Goal: Transaction & Acquisition: Purchase product/service

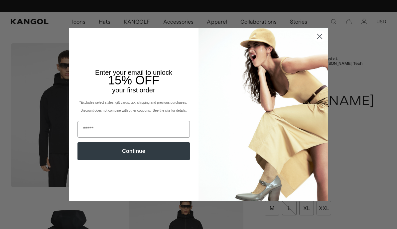
scroll to position [0, 137]
click at [316, 40] on circle "Close dialog" at bounding box center [319, 36] width 11 height 11
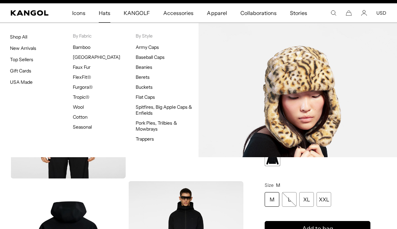
scroll to position [0, 0]
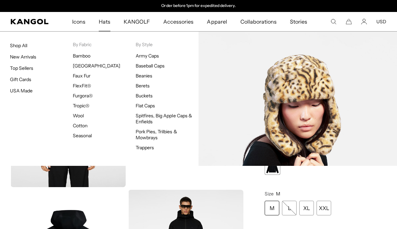
click at [83, 76] on link "Faux Fur" at bounding box center [82, 76] width 18 height 6
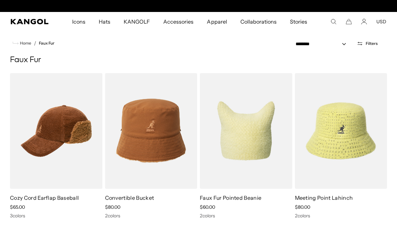
click at [0, 0] on img at bounding box center [0, 0] width 0 height 0
